Goal: Information Seeking & Learning: Learn about a topic

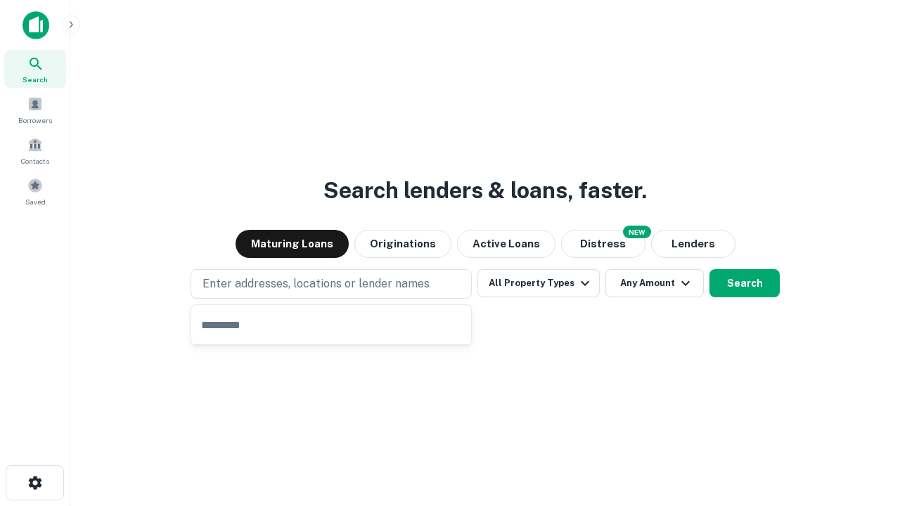
type input "**********"
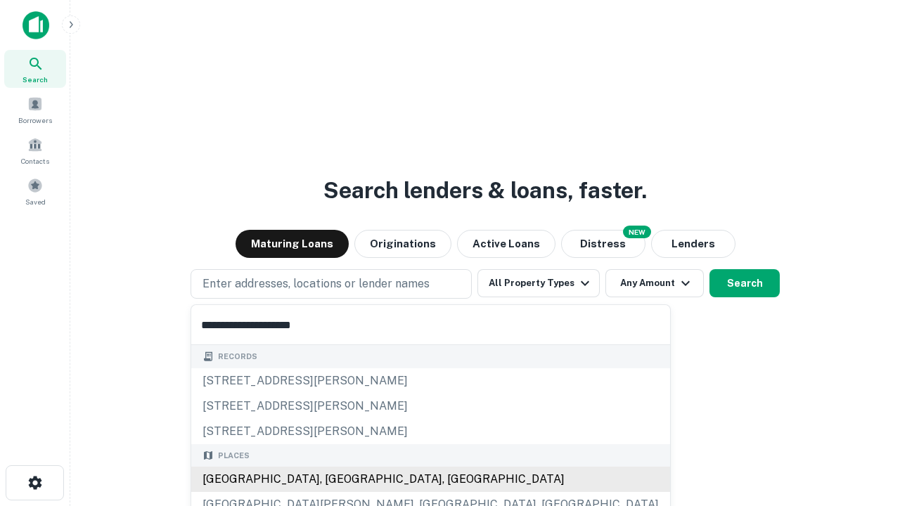
click at [336, 480] on div "[GEOGRAPHIC_DATA], [GEOGRAPHIC_DATA], [GEOGRAPHIC_DATA]" at bounding box center [430, 479] width 479 height 25
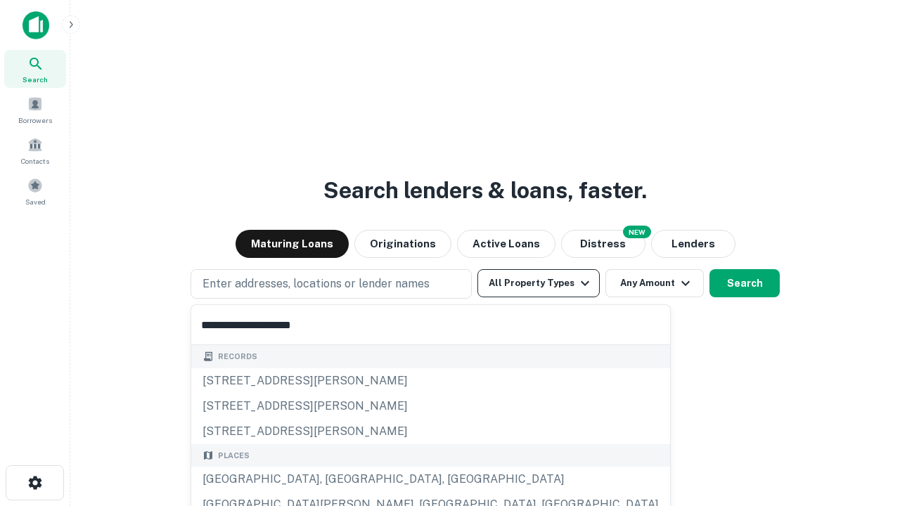
click at [539, 283] on button "All Property Types" at bounding box center [538, 283] width 122 height 28
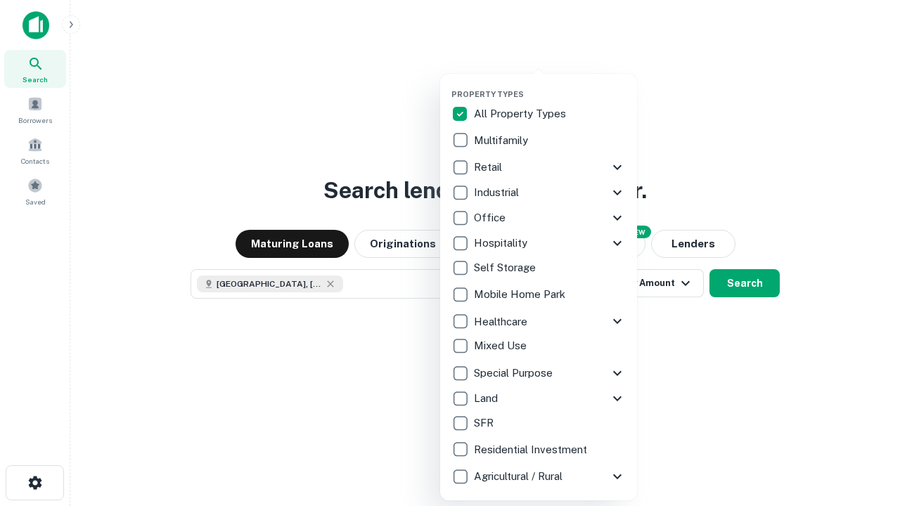
click at [550, 85] on button "button" at bounding box center [549, 85] width 197 height 1
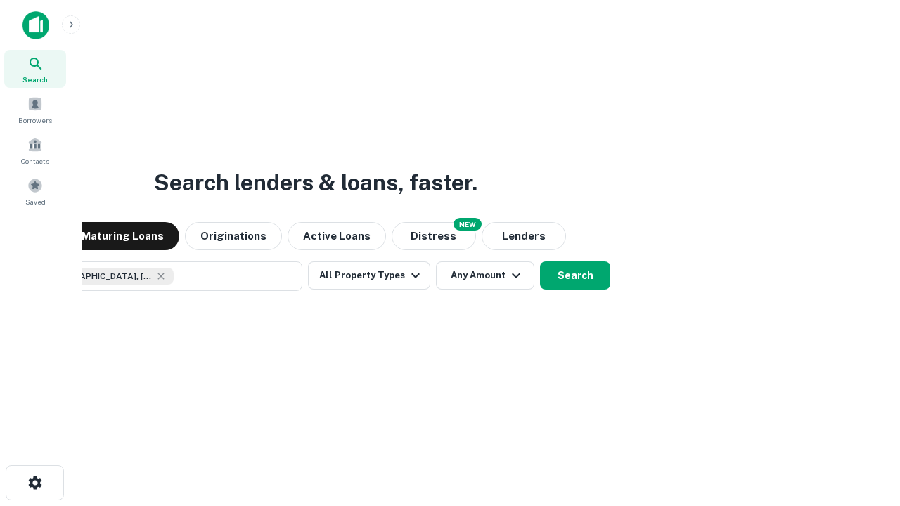
scroll to position [22, 0]
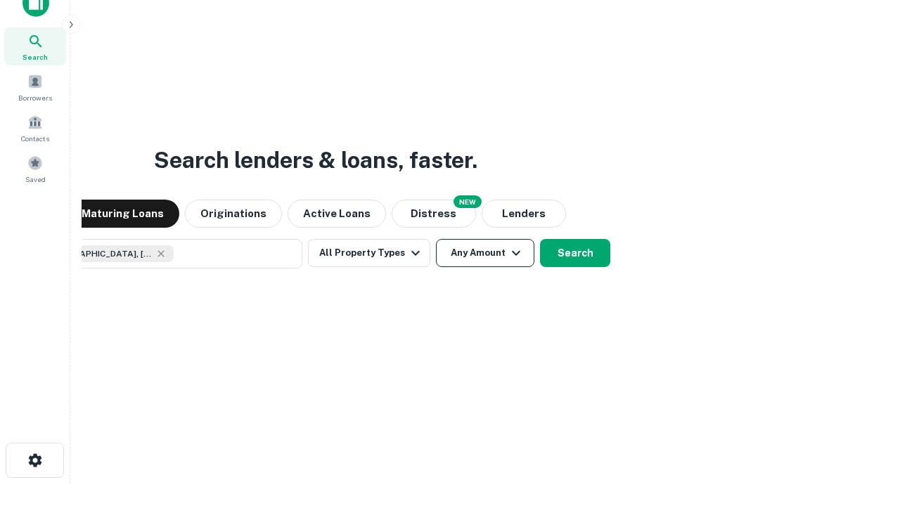
click at [436, 239] on button "Any Amount" at bounding box center [485, 253] width 98 height 28
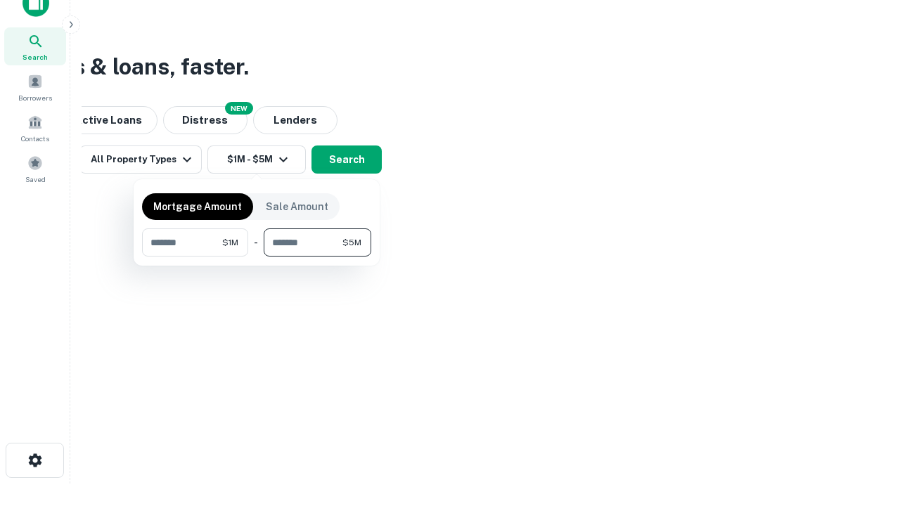
type input "*******"
click at [257, 257] on button "button" at bounding box center [256, 257] width 229 height 1
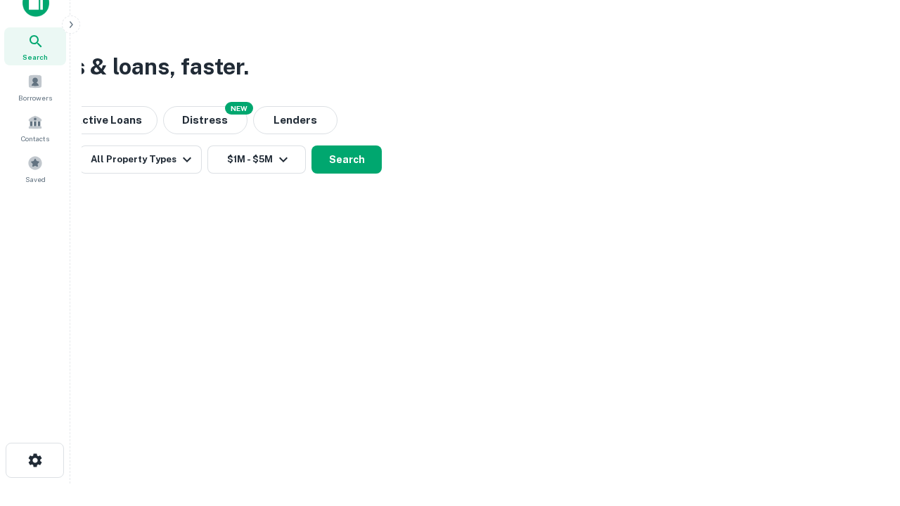
scroll to position [22, 0]
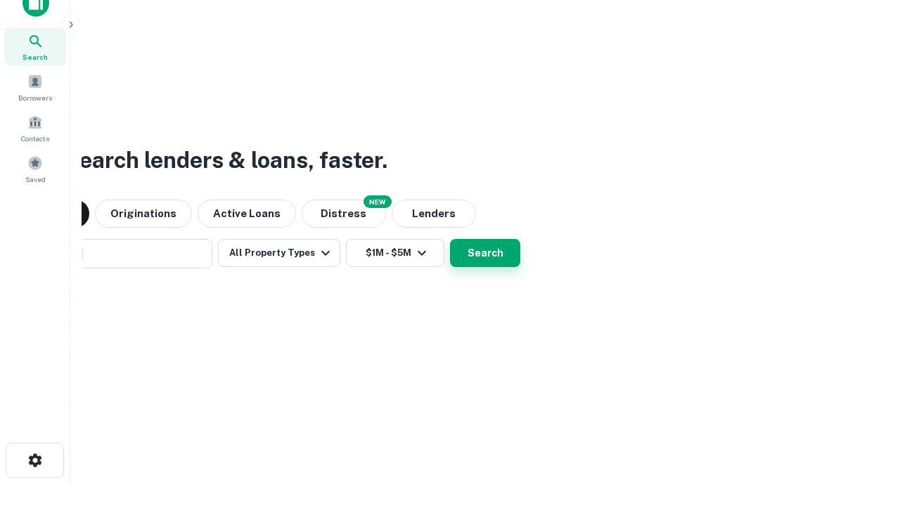
click at [450, 239] on button "Search" at bounding box center [485, 253] width 70 height 28
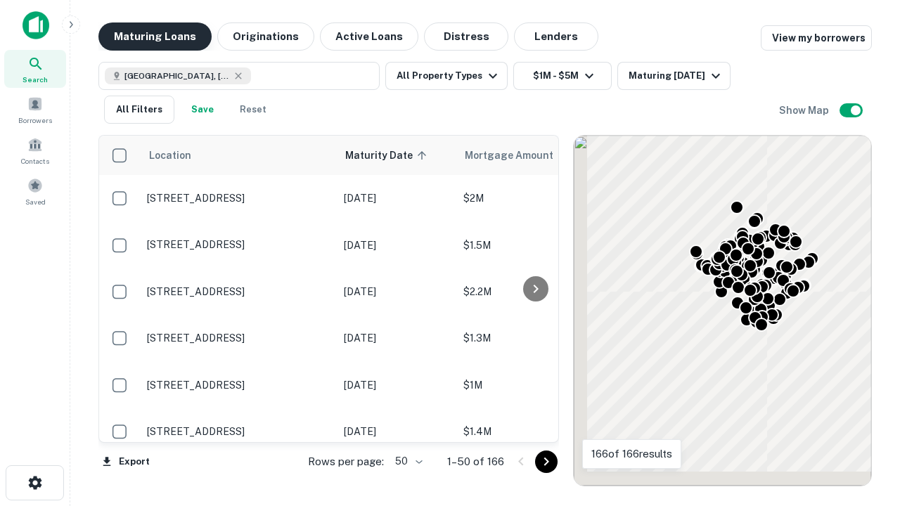
click at [155, 37] on button "Maturing Loans" at bounding box center [154, 36] width 113 height 28
